Goal: Task Accomplishment & Management: Manage account settings

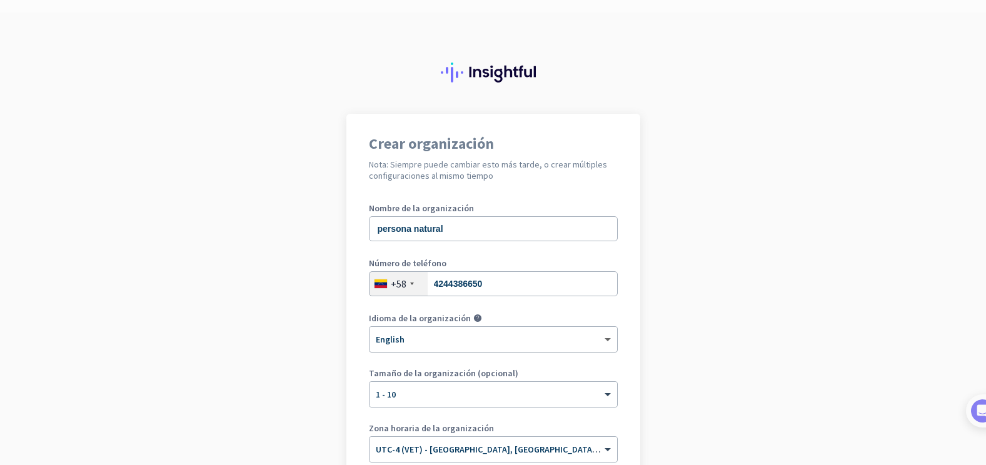
click at [601, 338] on span at bounding box center [609, 339] width 16 height 11
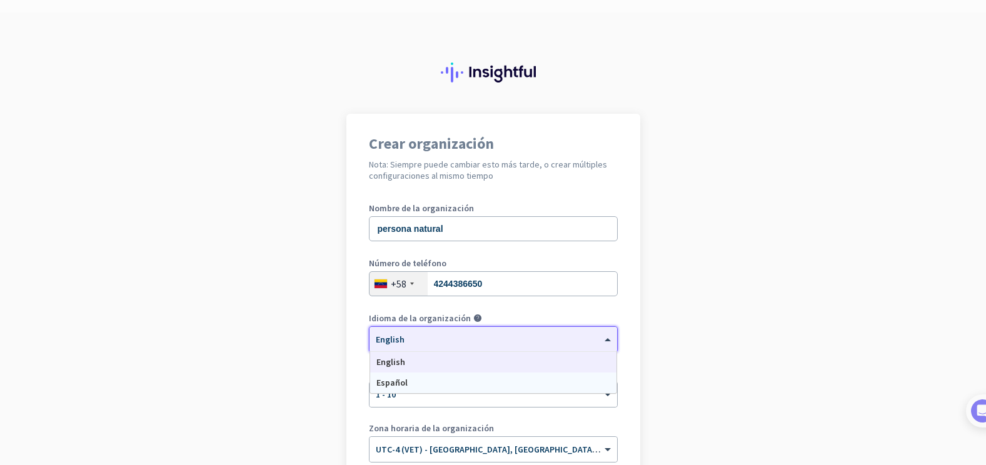
click at [396, 384] on span "Español" at bounding box center [391, 382] width 31 height 11
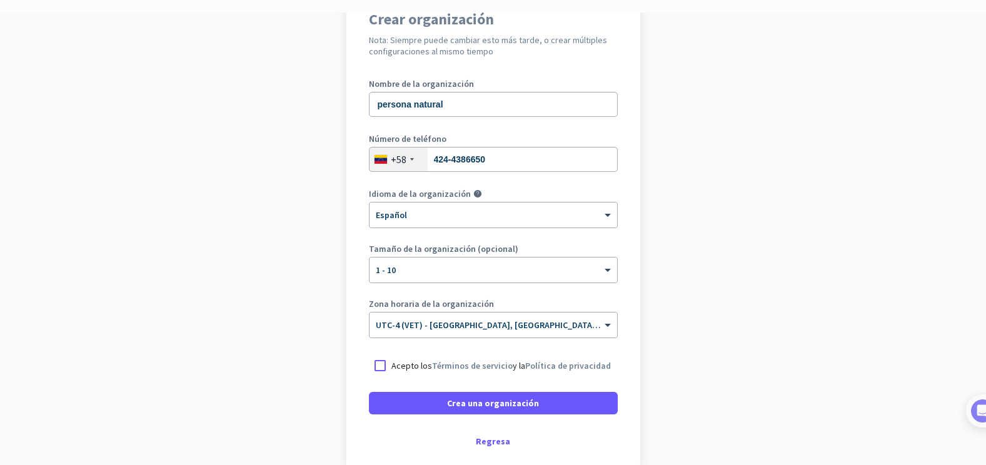
scroll to position [177, 0]
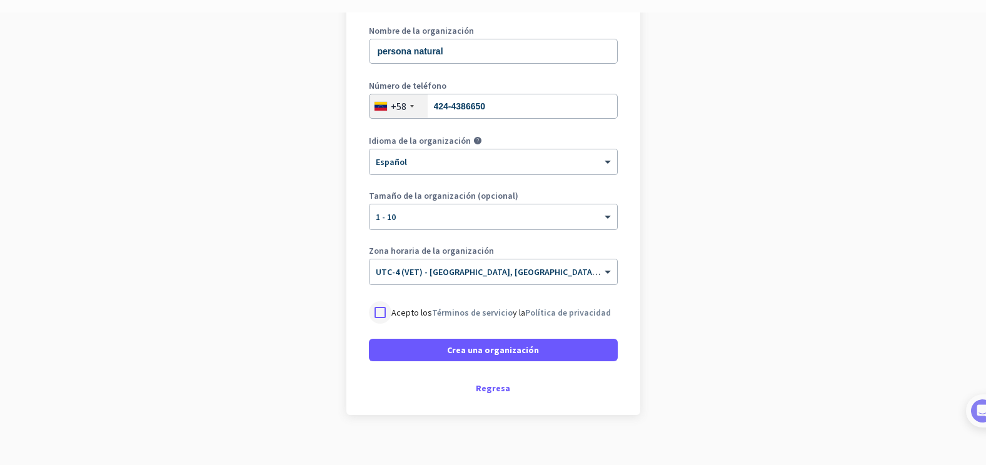
click at [373, 311] on div at bounding box center [380, 312] width 22 height 22
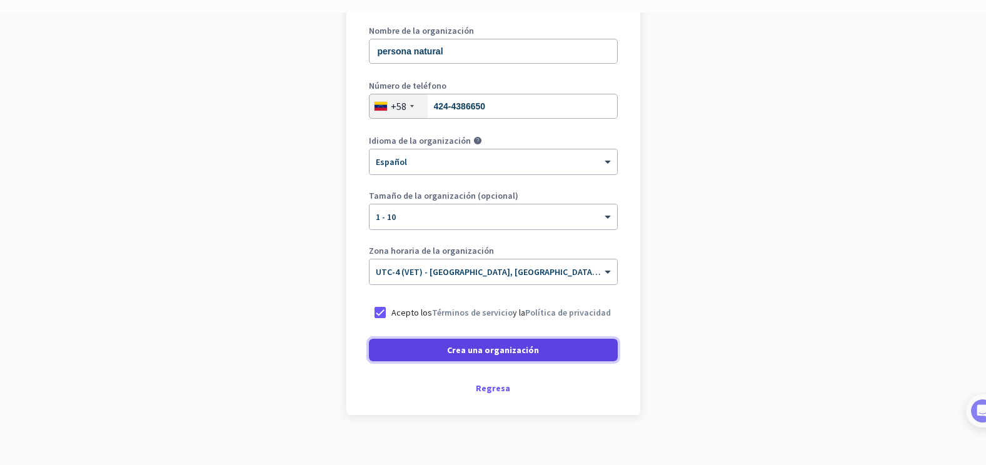
click at [501, 347] on span "Crea una organización" at bounding box center [493, 350] width 92 height 12
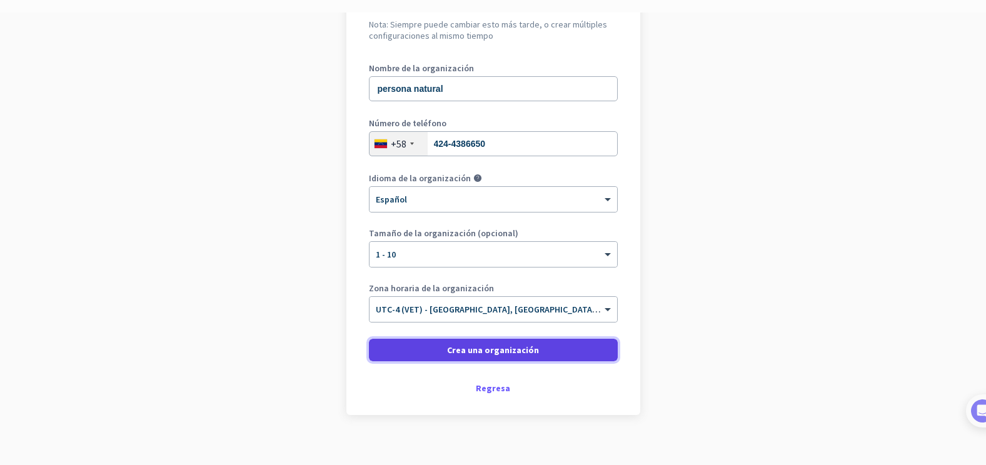
scroll to position [140, 0]
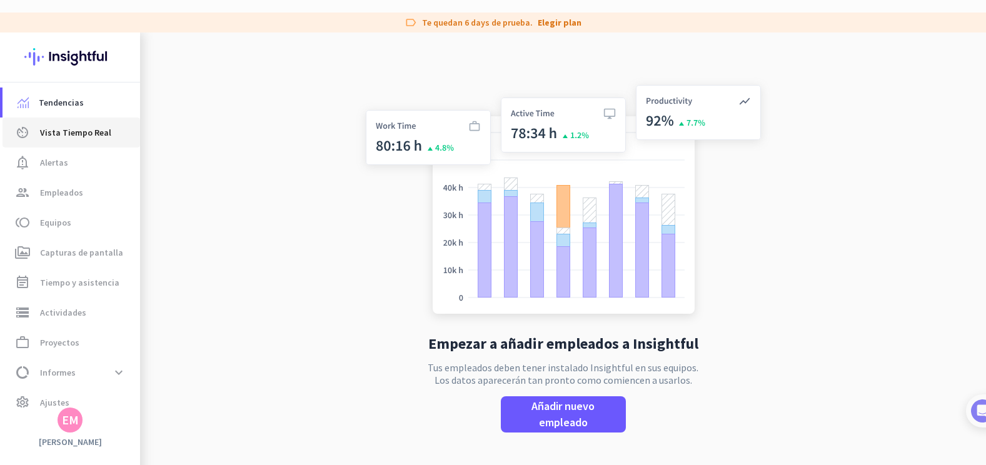
click at [66, 129] on span "Vista Tiempo Real" at bounding box center [75, 132] width 71 height 15
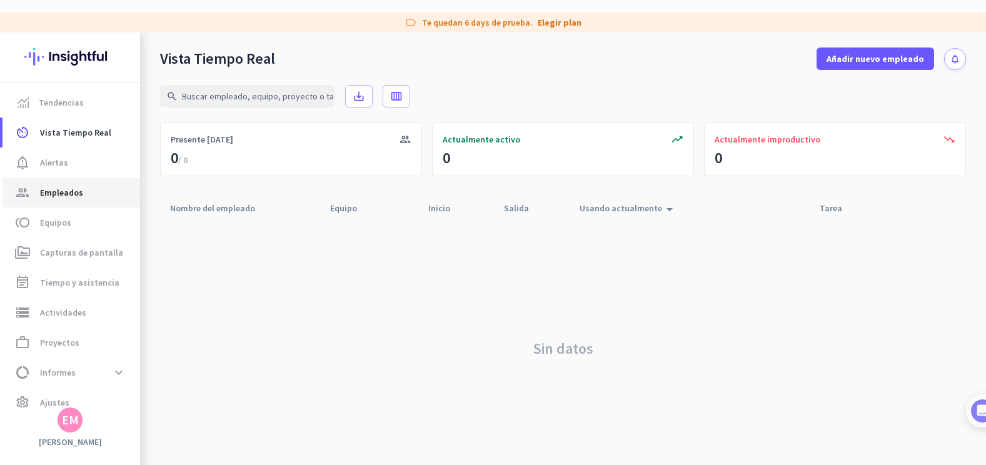
click at [61, 194] on span "Empleados" at bounding box center [61, 192] width 43 height 15
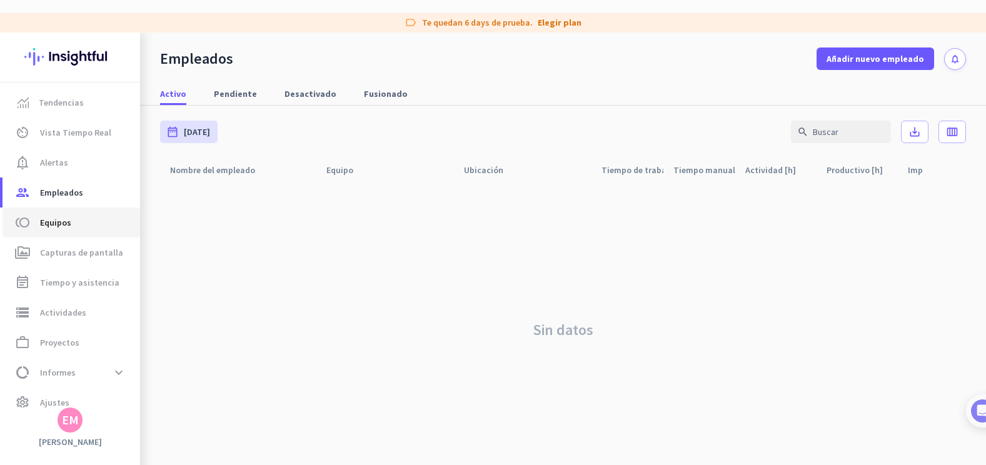
click at [62, 221] on span "Equipos" at bounding box center [55, 222] width 31 height 15
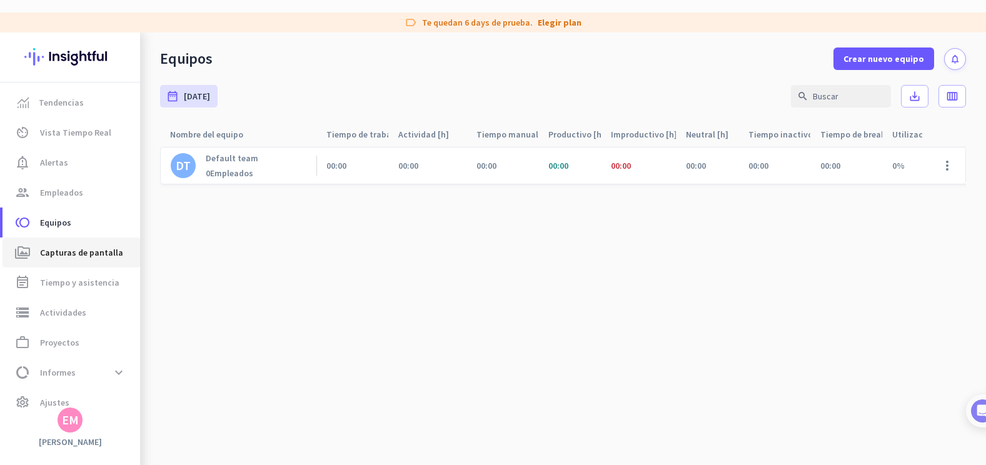
click at [80, 252] on span "Capturas de pantalla" at bounding box center [81, 252] width 83 height 15
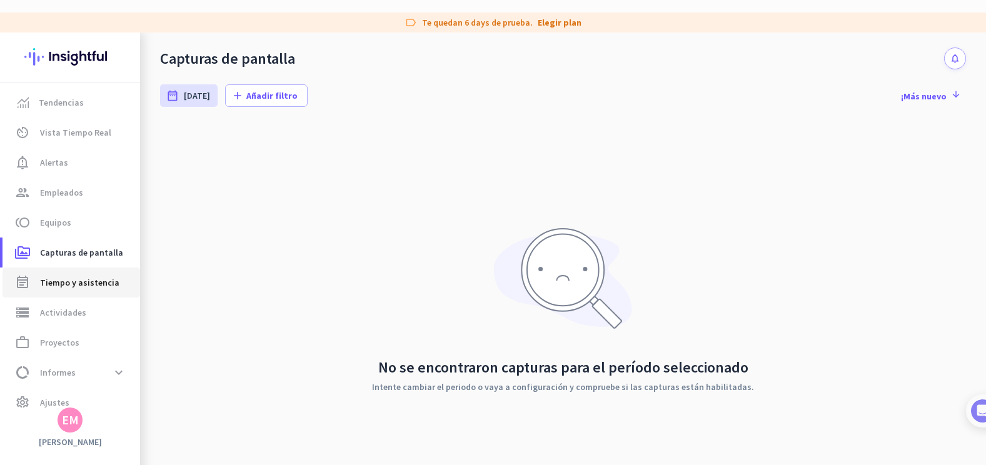
click at [80, 281] on span "Tiempo y asistencia" at bounding box center [79, 282] width 79 height 15
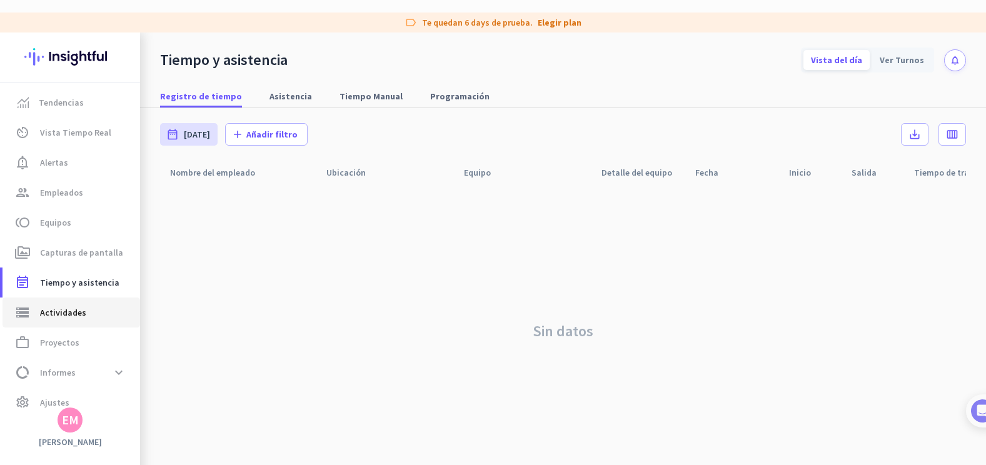
click at [64, 312] on span "Actividades" at bounding box center [63, 312] width 46 height 15
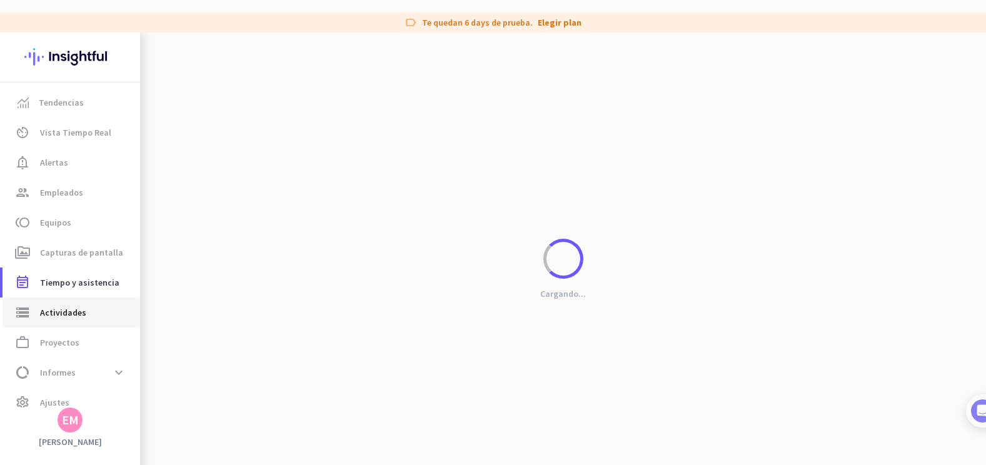
type input "Fri, Oct 3"
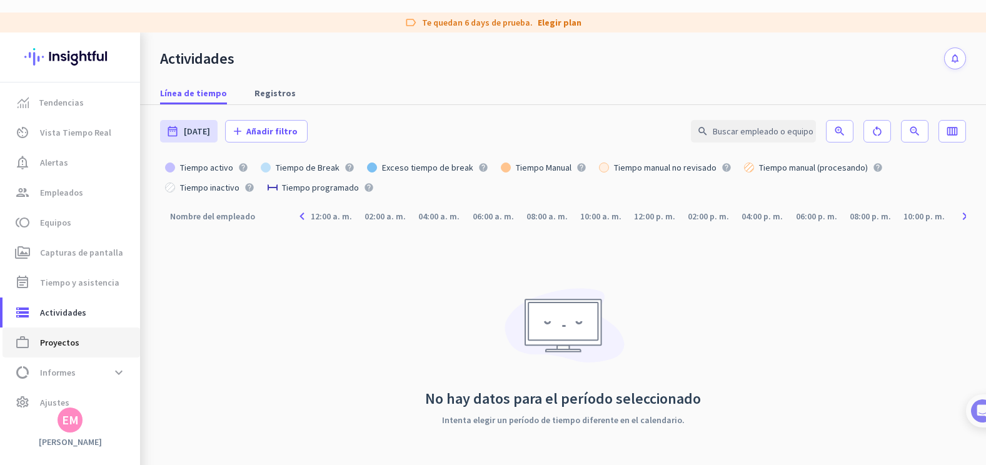
click at [50, 337] on span "Proyectos" at bounding box center [59, 342] width 39 height 15
type input "Fri, Oct 3 - Fri, Oct 3"
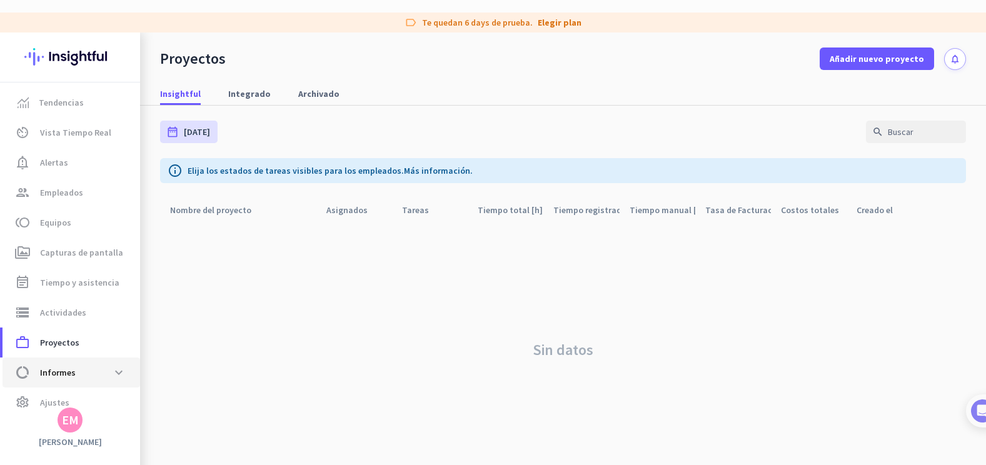
click at [57, 371] on span "Informes" at bounding box center [58, 372] width 36 height 15
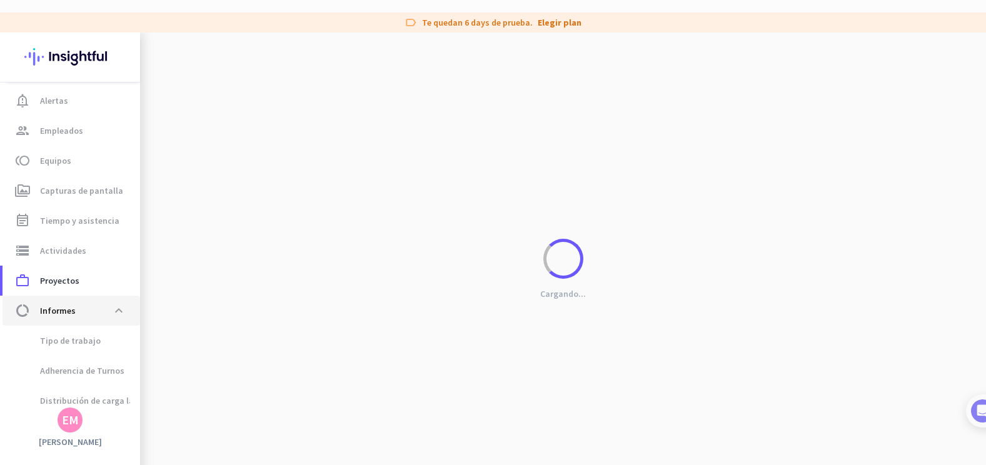
scroll to position [130, 0]
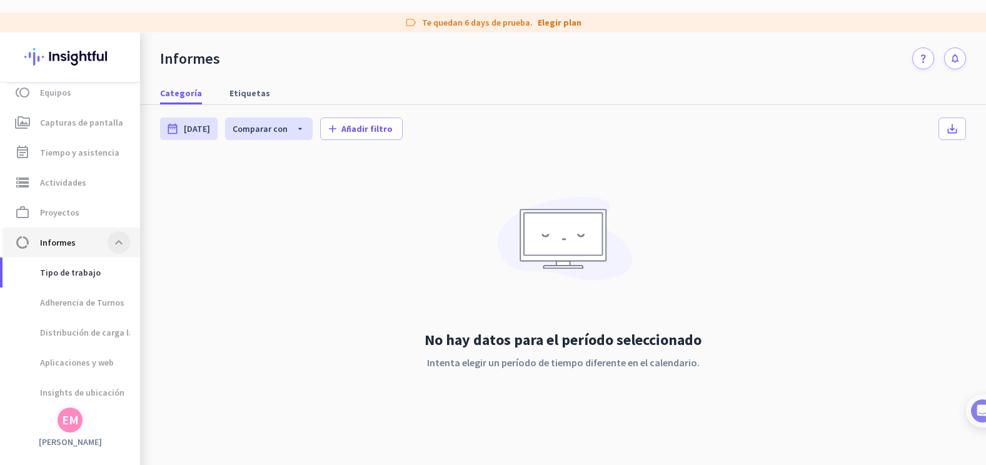
click at [112, 242] on span at bounding box center [118, 242] width 22 height 22
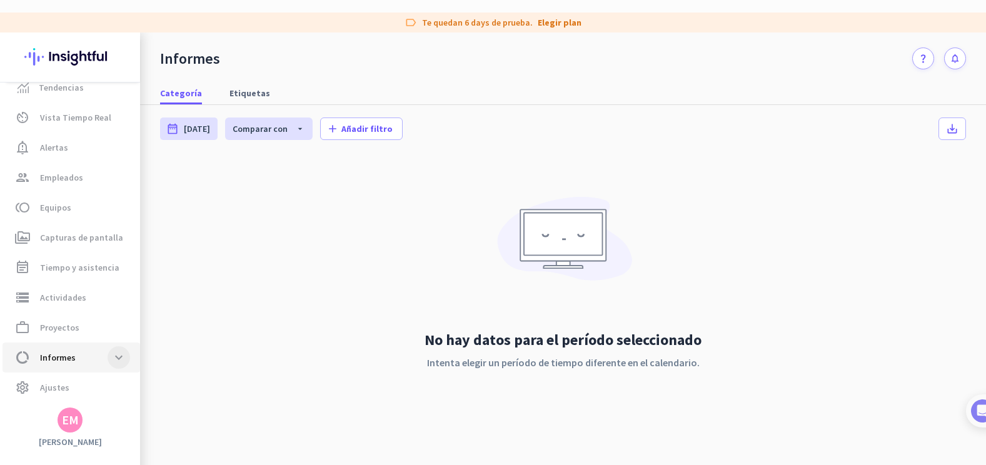
scroll to position [15, 0]
click at [72, 267] on span "Tiempo y asistencia" at bounding box center [79, 267] width 79 height 15
